Goal: Information Seeking & Learning: Learn about a topic

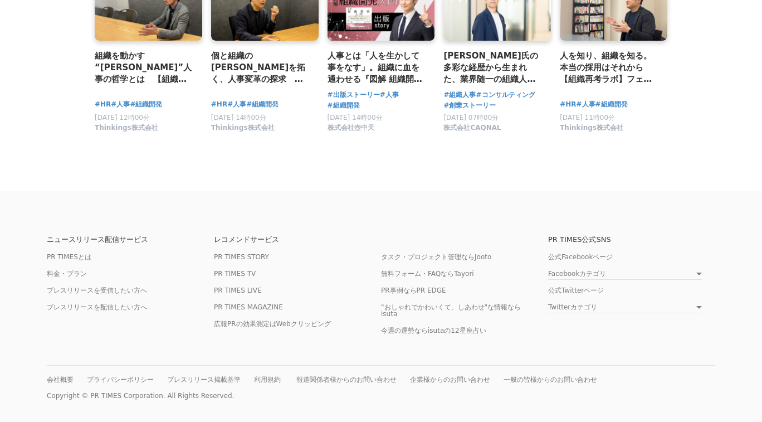
scroll to position [6959, 0]
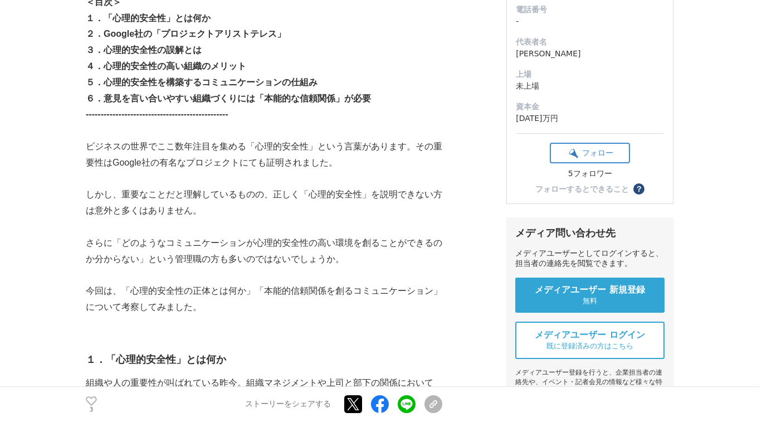
scroll to position [62, 0]
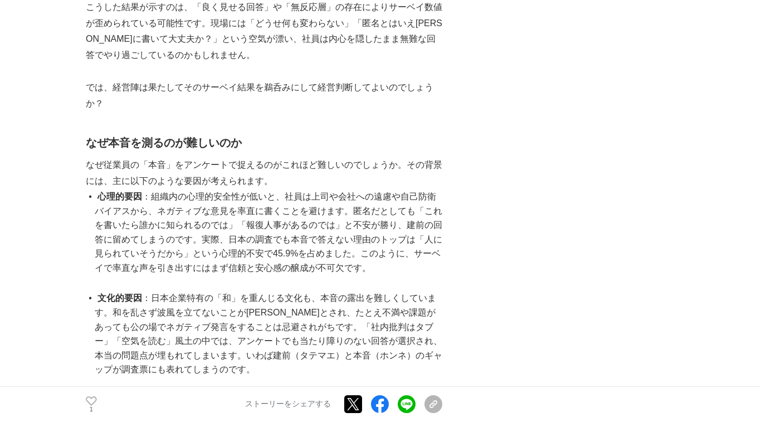
scroll to position [869, 0]
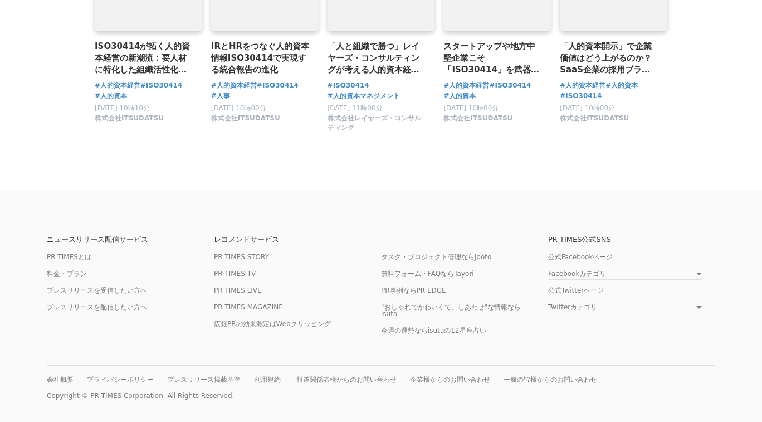
scroll to position [7062, 0]
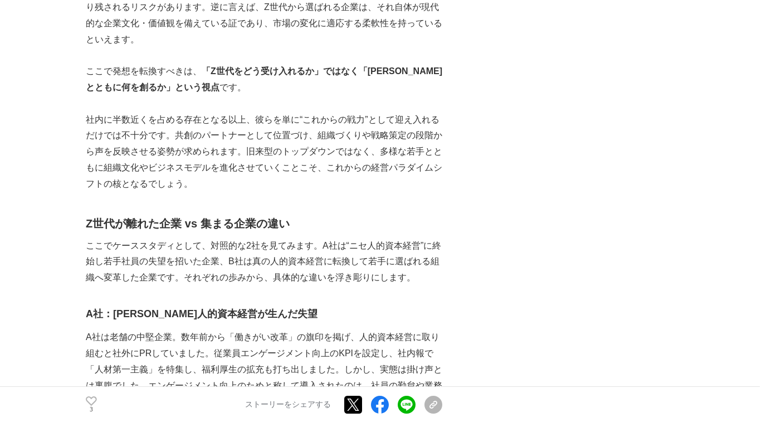
scroll to position [2072, 0]
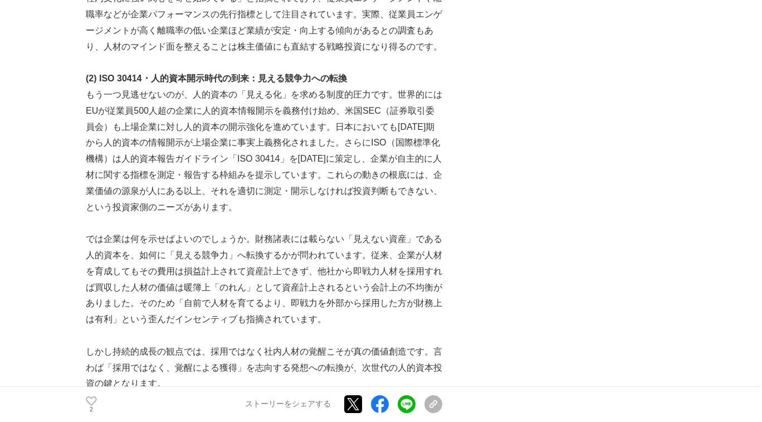
scroll to position [4480, 0]
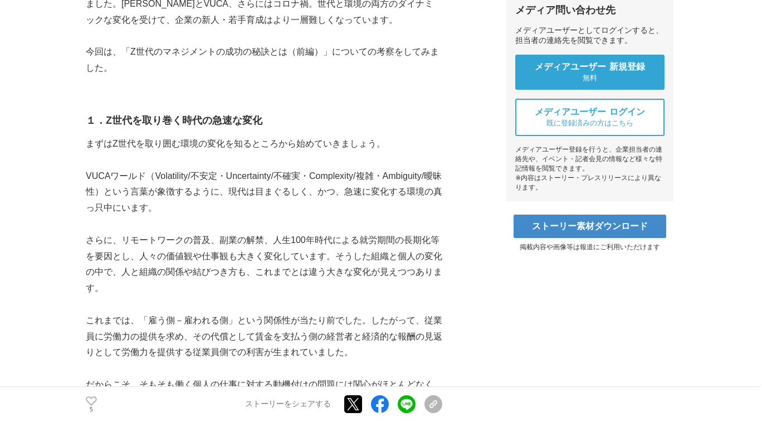
scroll to position [419, 0]
drag, startPoint x: 251, startPoint y: 102, endPoint x: 279, endPoint y: 97, distance: 28.3
click at [279, 28] on p "1990年代後半以降に生まれた「Z世代」が、新入社員として職場環境で働く時代になりました。Z世代とVUCA、さらにはコロナ禍。世代と環境の両方のダイナミックな…" at bounding box center [264, 4] width 356 height 48
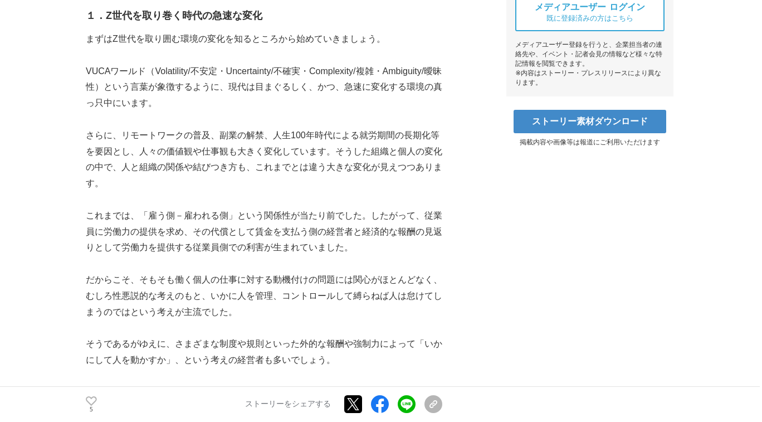
scroll to position [524, 0]
click at [382, 111] on p "VUCAワールド（Volatility/不安定・Uncertainty/不確実・Complexity/複雑・Ambiguity/曖昧性）という言葉が象徴するよ…" at bounding box center [264, 87] width 356 height 48
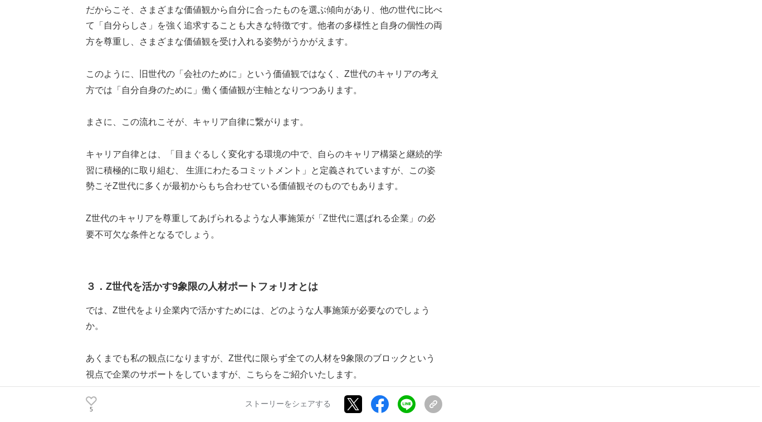
scroll to position [2072, 0]
drag, startPoint x: 140, startPoint y: 242, endPoint x: 306, endPoint y: 217, distance: 167.9
copy p "「理想の職場・上司像」に関する調査"
drag, startPoint x: 87, startPoint y: 222, endPoint x: 422, endPoint y: 161, distance: 340.3
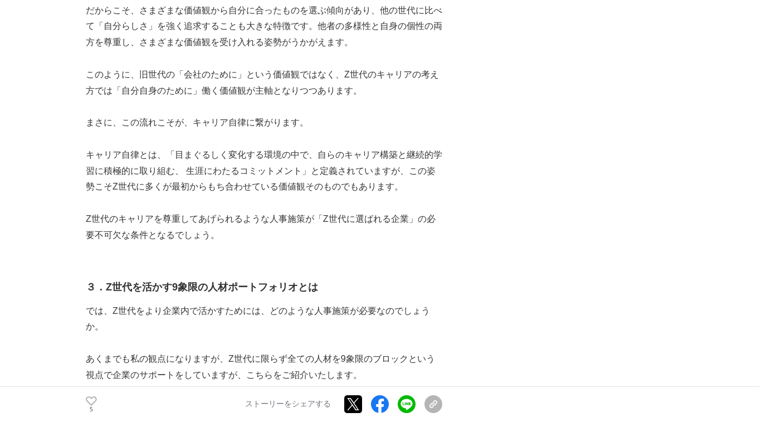
copy p "リクルートマネジメントソリューションズ"
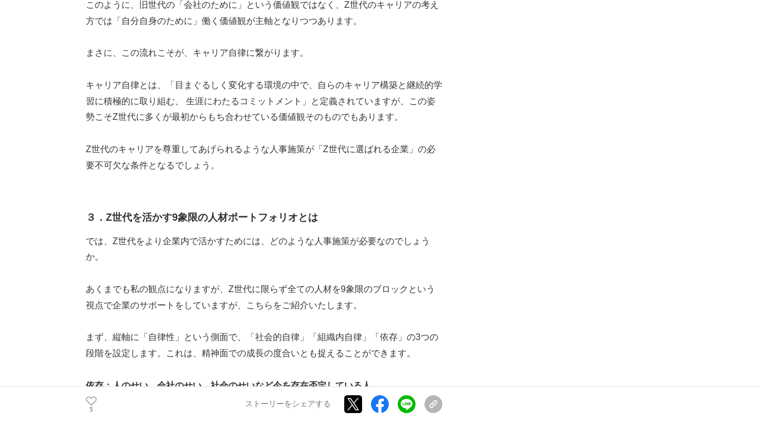
scroll to position [2202, 0]
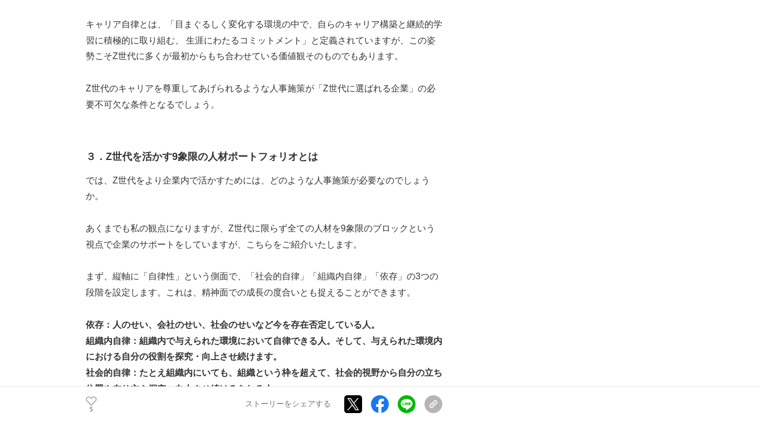
drag, startPoint x: 332, startPoint y: 154, endPoint x: 339, endPoint y: 153, distance: 6.9
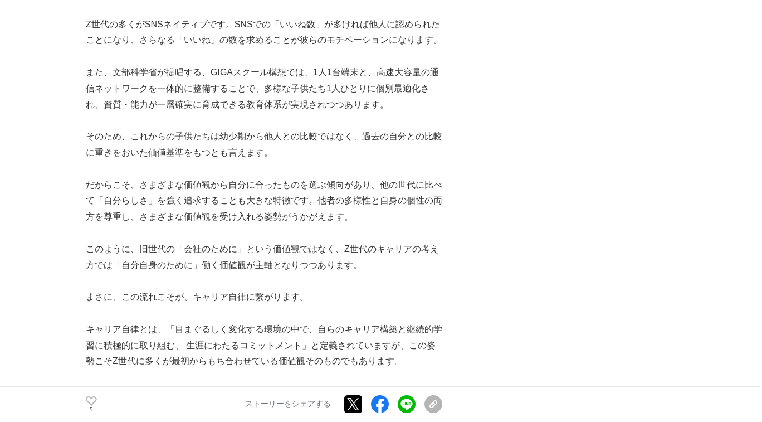
scroll to position [1888, 0]
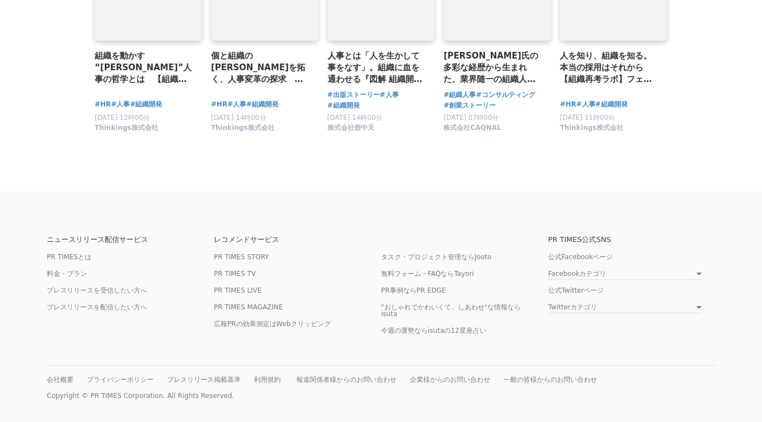
scroll to position [8004, 0]
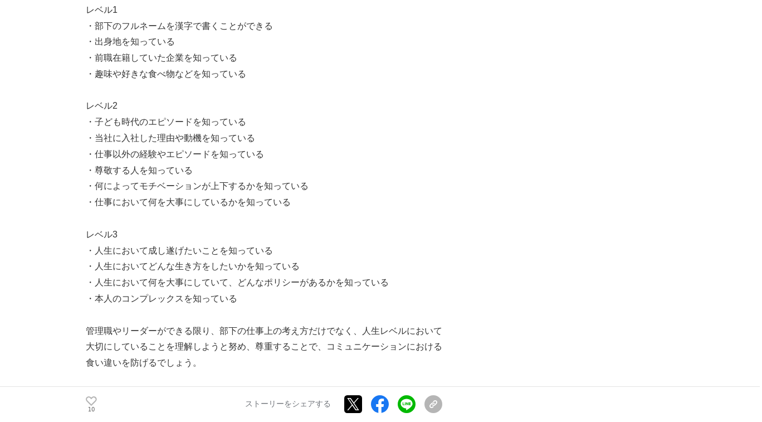
scroll to position [2822, 0]
